Goal: Task Accomplishment & Management: Use online tool/utility

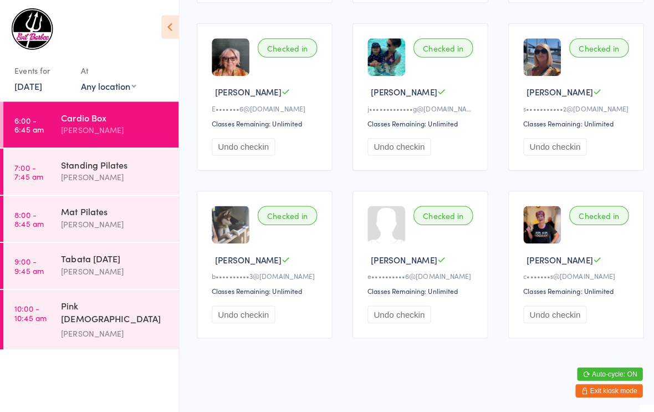
scroll to position [281, 0]
click at [105, 169] on div "Standing Pilates" at bounding box center [113, 163] width 107 height 12
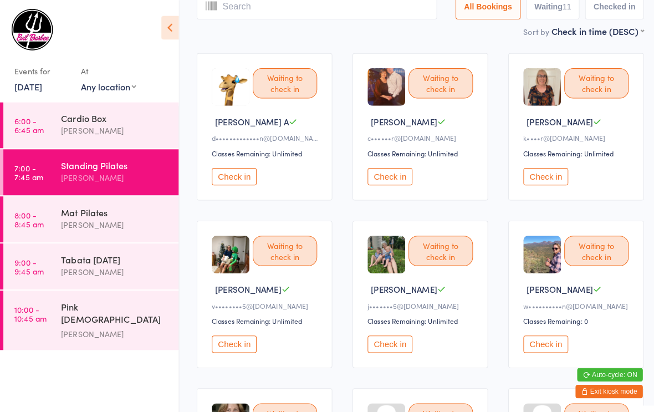
scroll to position [79, 0]
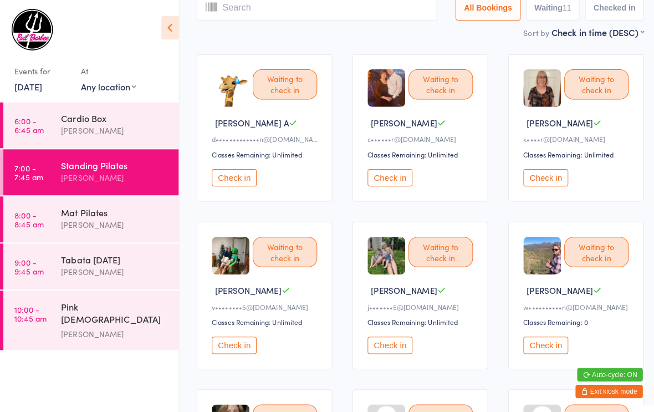
click at [107, 222] on div "[PERSON_NAME]" at bounding box center [113, 221] width 107 height 13
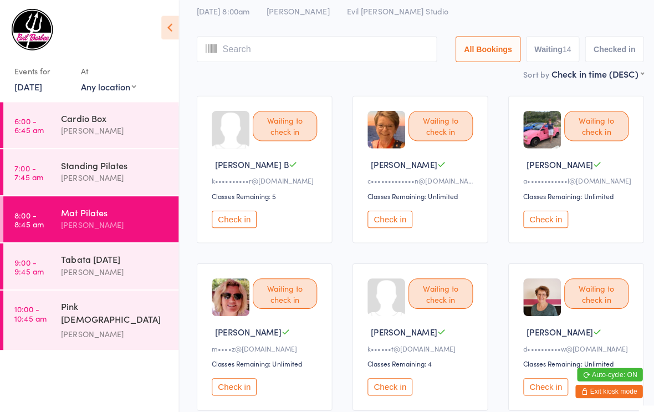
scroll to position [36, 0]
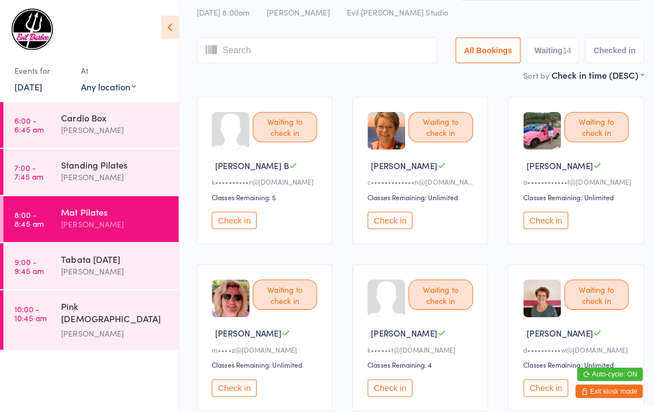
click at [120, 169] on div "Standing Pilates" at bounding box center [113, 163] width 107 height 12
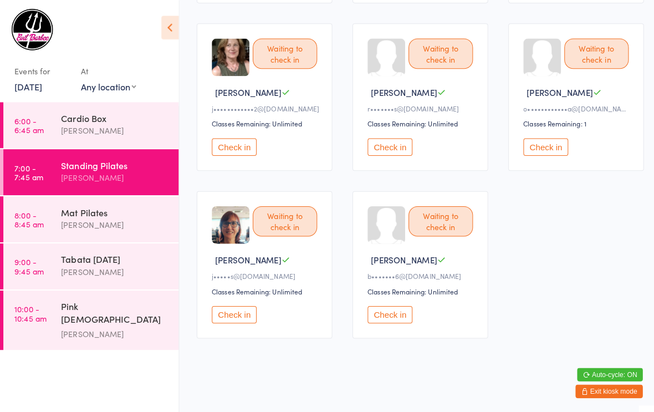
scroll to position [450, 0]
click at [235, 317] on button "Check in" at bounding box center [231, 310] width 44 height 17
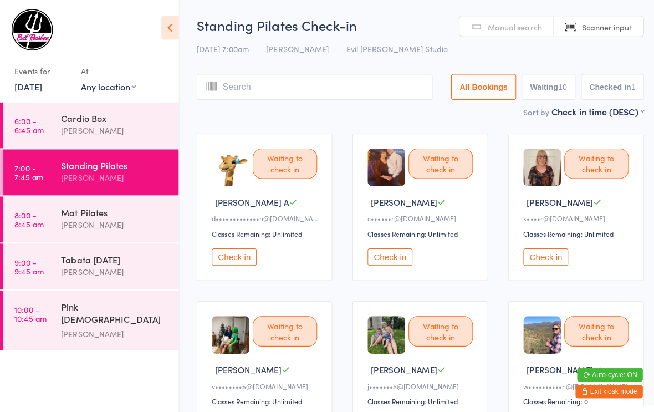
scroll to position [0, 0]
click at [537, 256] on button "Check in" at bounding box center [539, 253] width 44 height 17
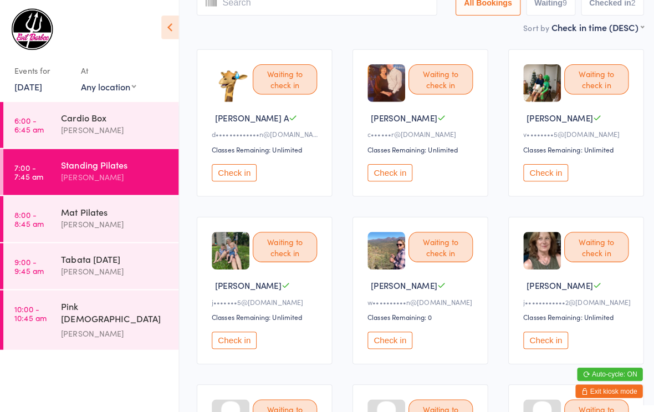
scroll to position [93, 0]
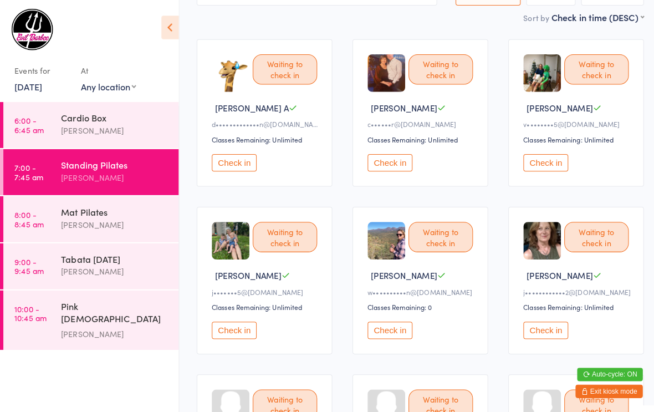
click at [232, 335] on button "Check in" at bounding box center [231, 326] width 44 height 17
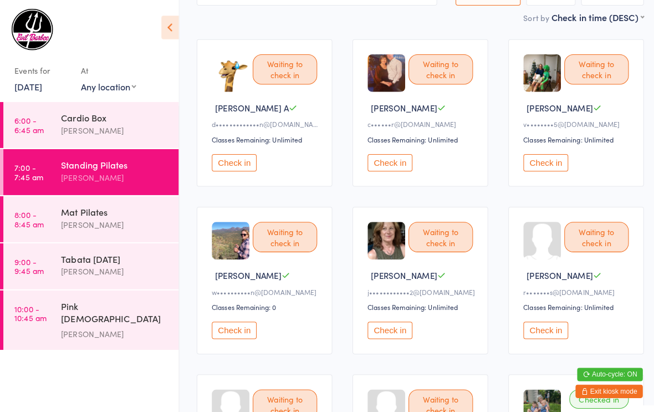
click at [545, 158] on button "Check in" at bounding box center [539, 160] width 44 height 17
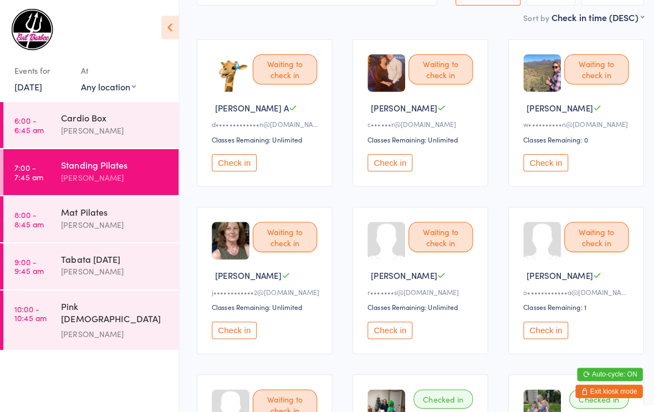
click at [542, 335] on button "Check in" at bounding box center [539, 326] width 44 height 17
click at [383, 161] on button "Check in" at bounding box center [385, 160] width 44 height 17
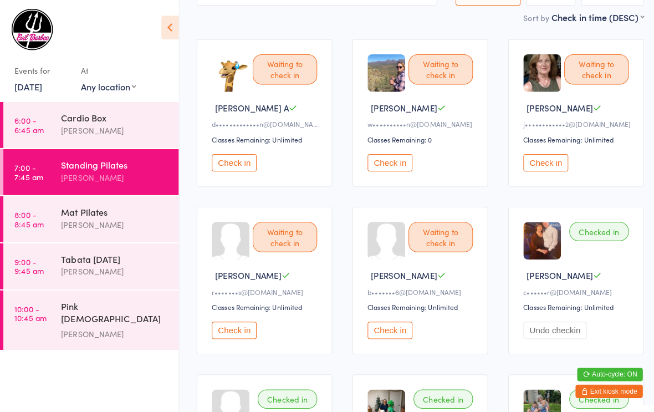
click at [232, 166] on button "Check in" at bounding box center [231, 160] width 44 height 17
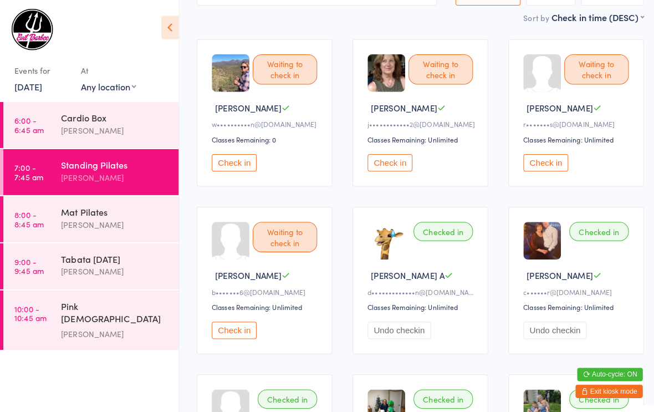
click at [537, 164] on button "Check in" at bounding box center [539, 160] width 44 height 17
click at [235, 167] on button "Check in" at bounding box center [231, 160] width 44 height 17
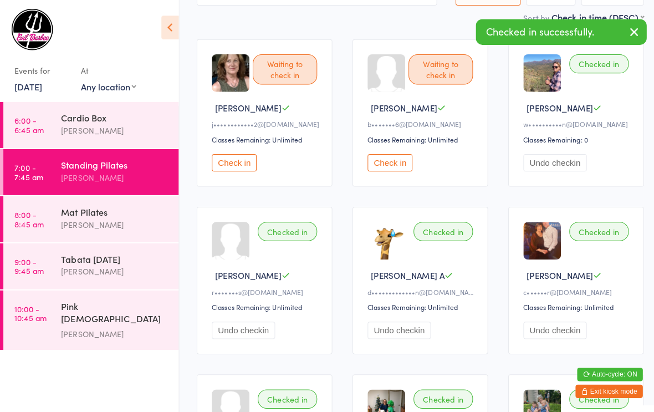
click at [107, 217] on div "[PERSON_NAME]" at bounding box center [113, 221] width 107 height 13
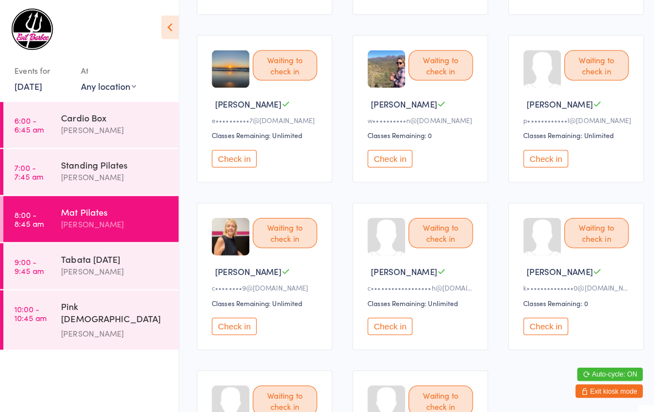
scroll to position [429, 0]
click at [389, 165] on button "Check in" at bounding box center [385, 156] width 44 height 17
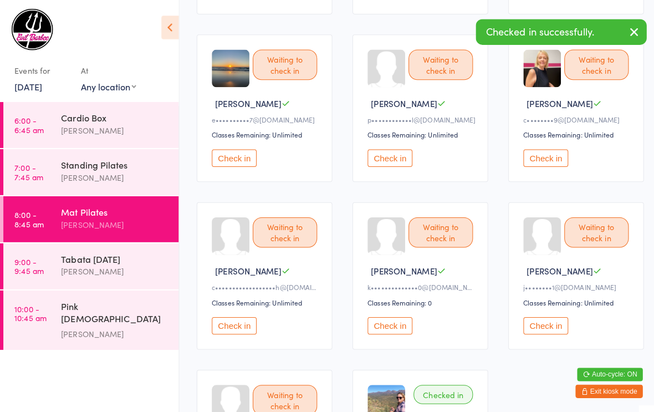
click at [112, 269] on div "[PERSON_NAME]" at bounding box center [113, 268] width 107 height 13
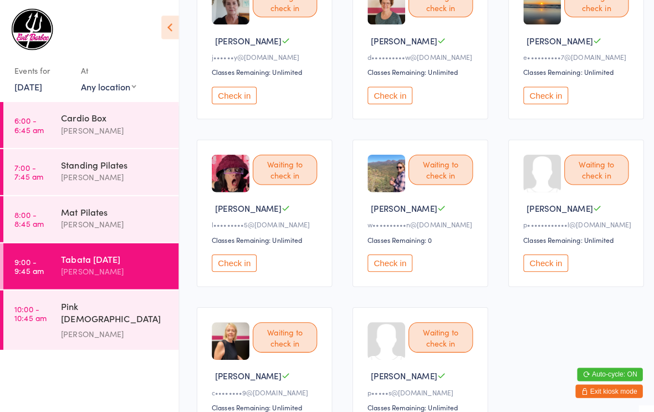
click at [390, 269] on button "Check in" at bounding box center [385, 259] width 44 height 17
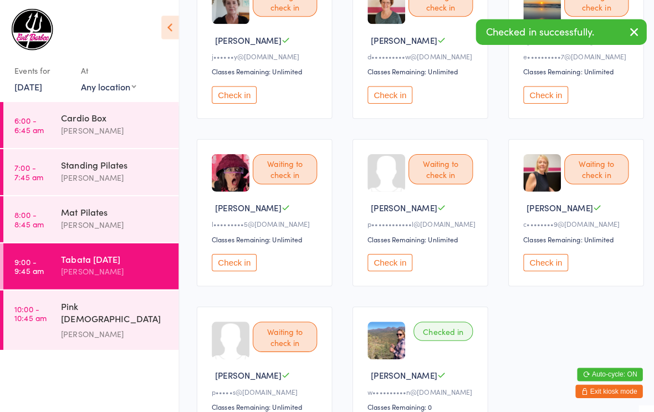
click at [111, 171] on div "[PERSON_NAME]" at bounding box center [113, 175] width 107 height 13
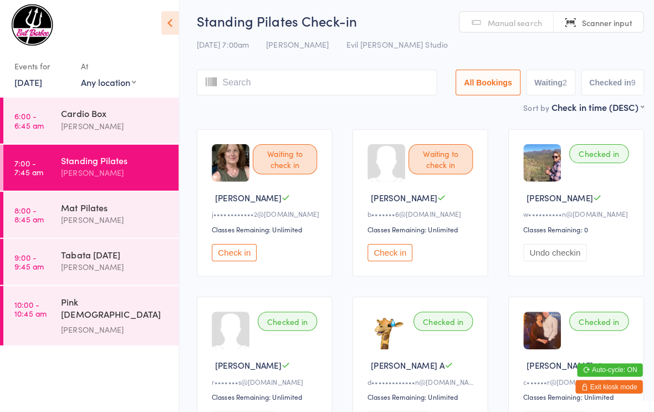
click at [393, 254] on button "Check in" at bounding box center [385, 253] width 44 height 17
